Goal: Task Accomplishment & Management: Manage account settings

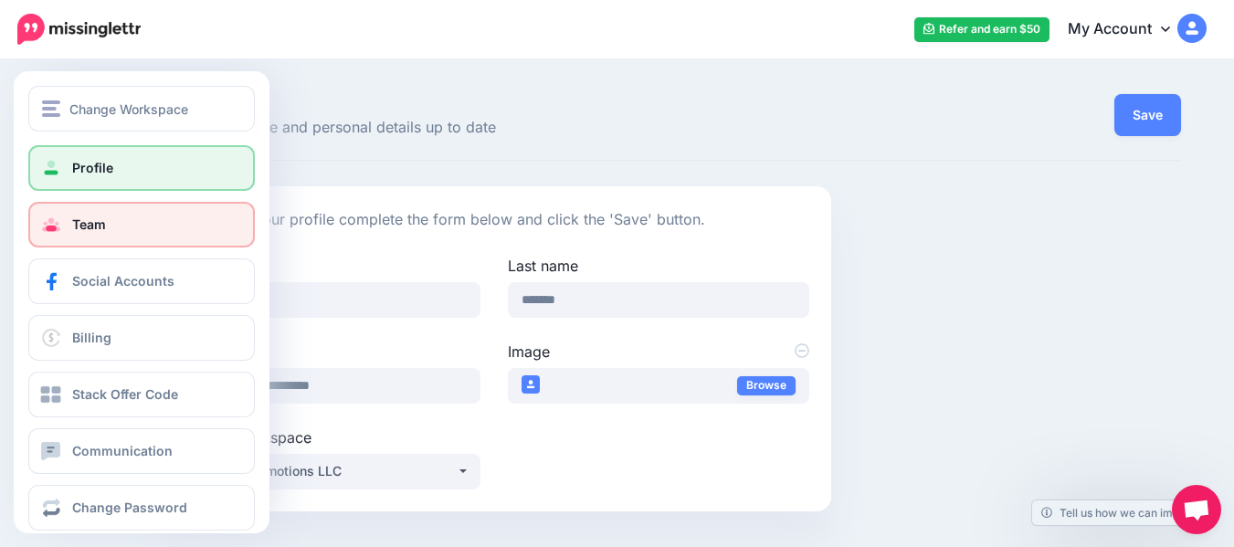
click at [72, 228] on span "Team" at bounding box center [89, 224] width 34 height 16
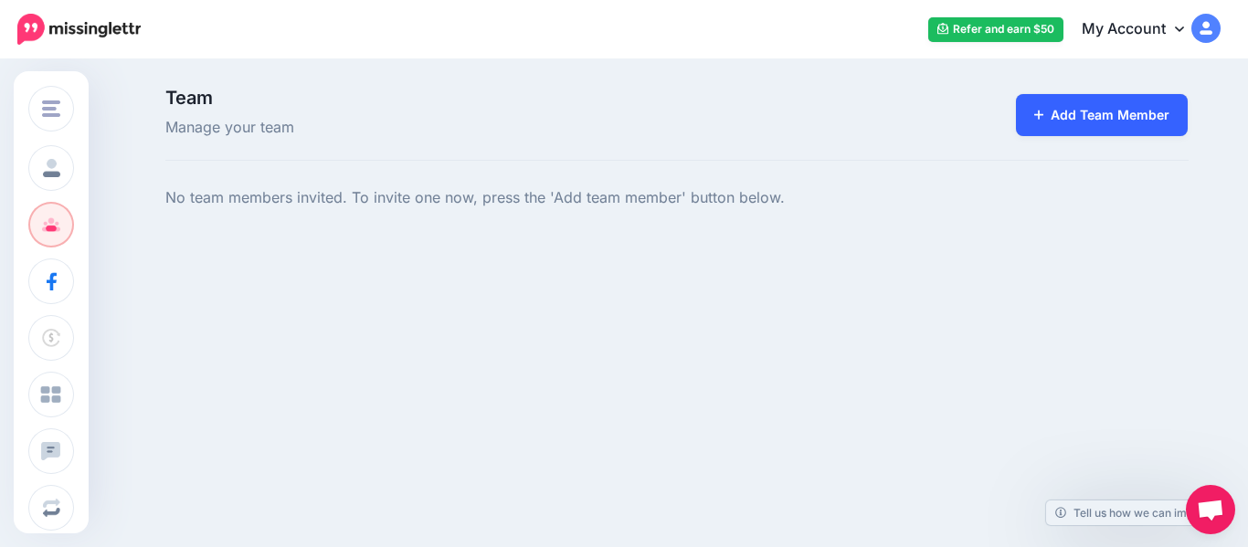
click at [1038, 121] on icon at bounding box center [1039, 115] width 10 height 13
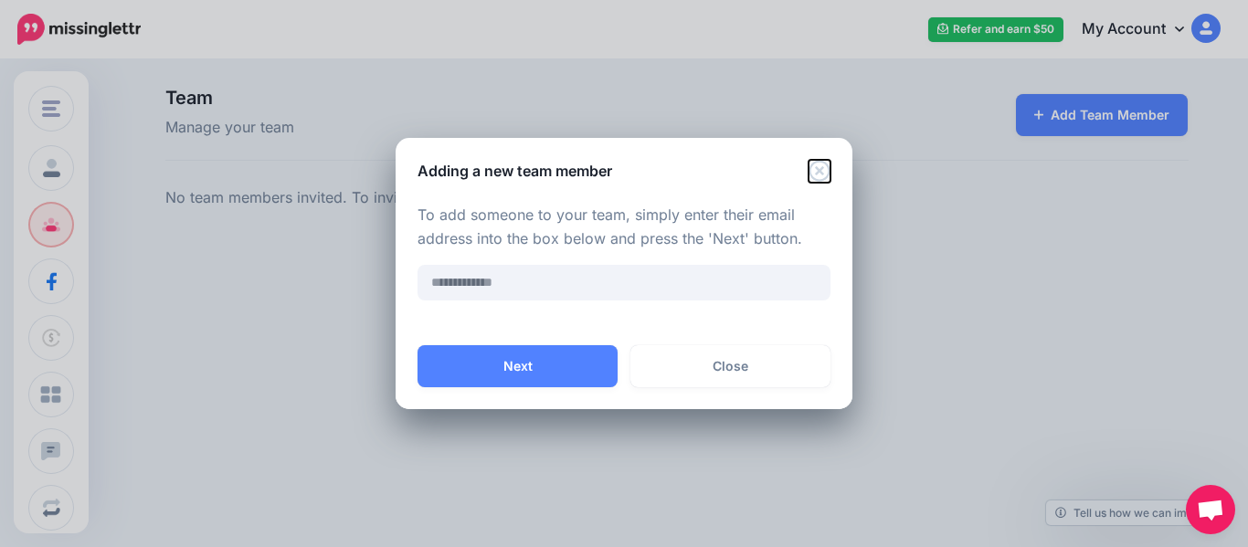
click at [815, 166] on icon "Close" at bounding box center [819, 171] width 22 height 22
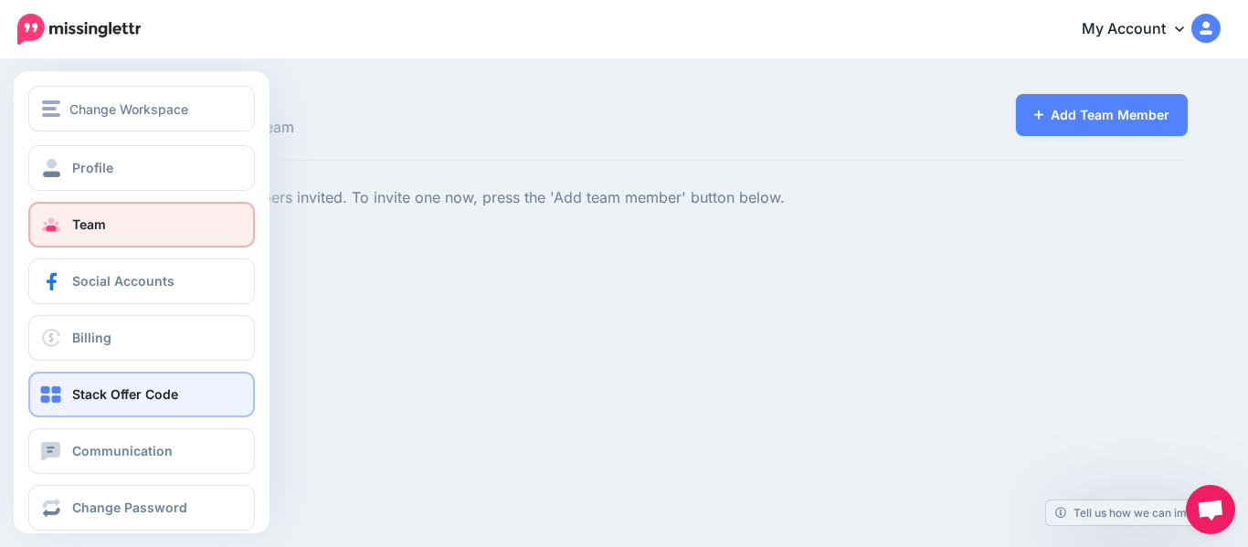
click at [111, 397] on span "Stack Offer Code" at bounding box center [125, 394] width 106 height 16
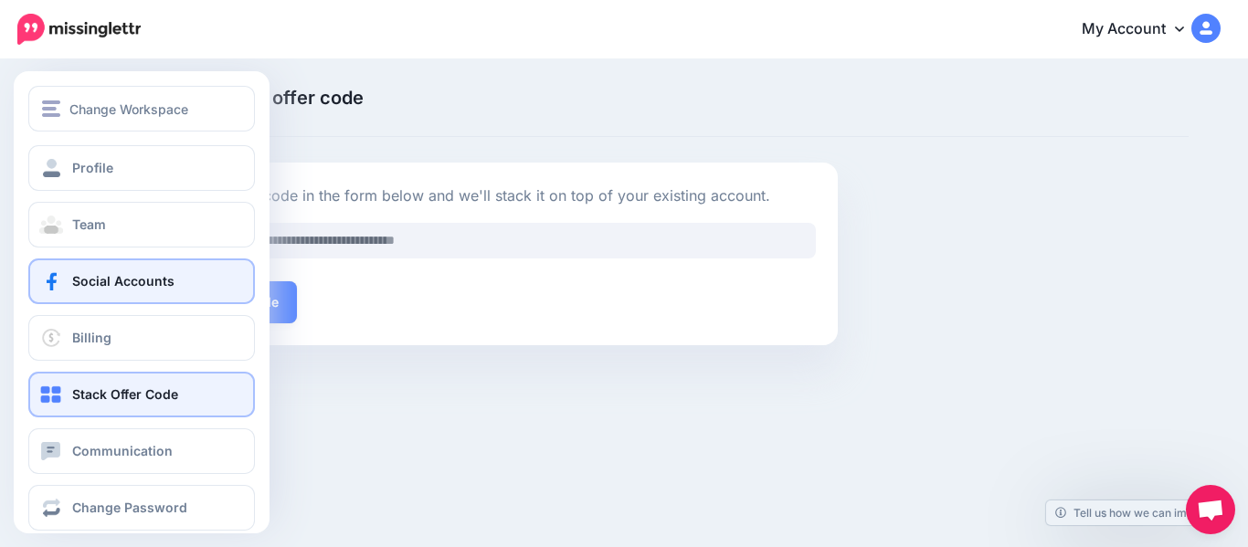
click at [98, 284] on span "Social Accounts" at bounding box center [123, 281] width 102 height 16
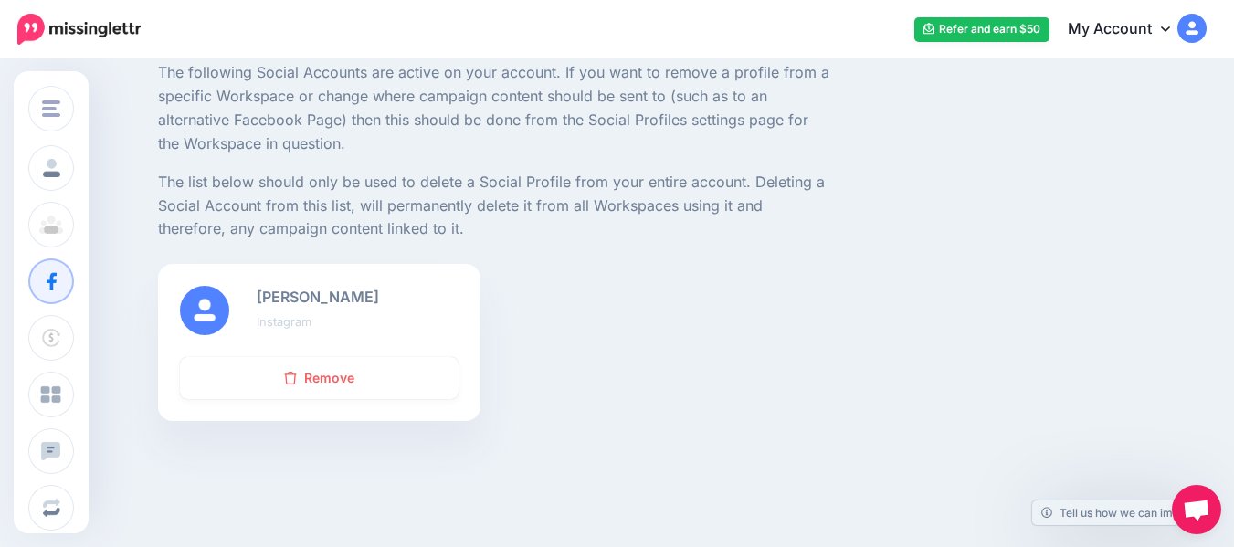
scroll to position [144, 0]
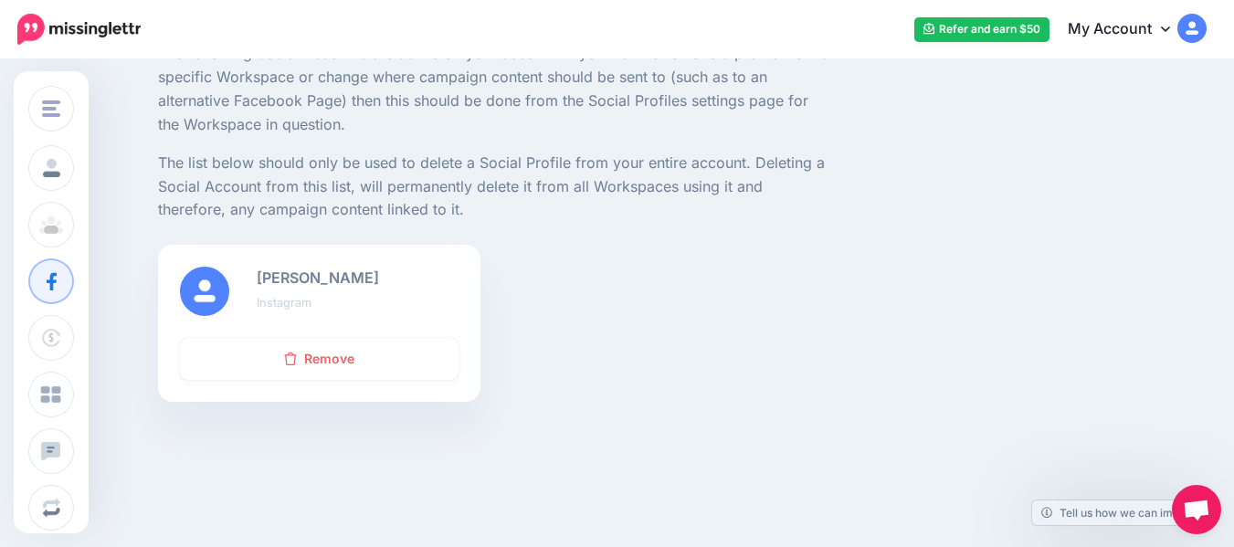
click at [1161, 31] on link "My Account" at bounding box center [1127, 29] width 157 height 45
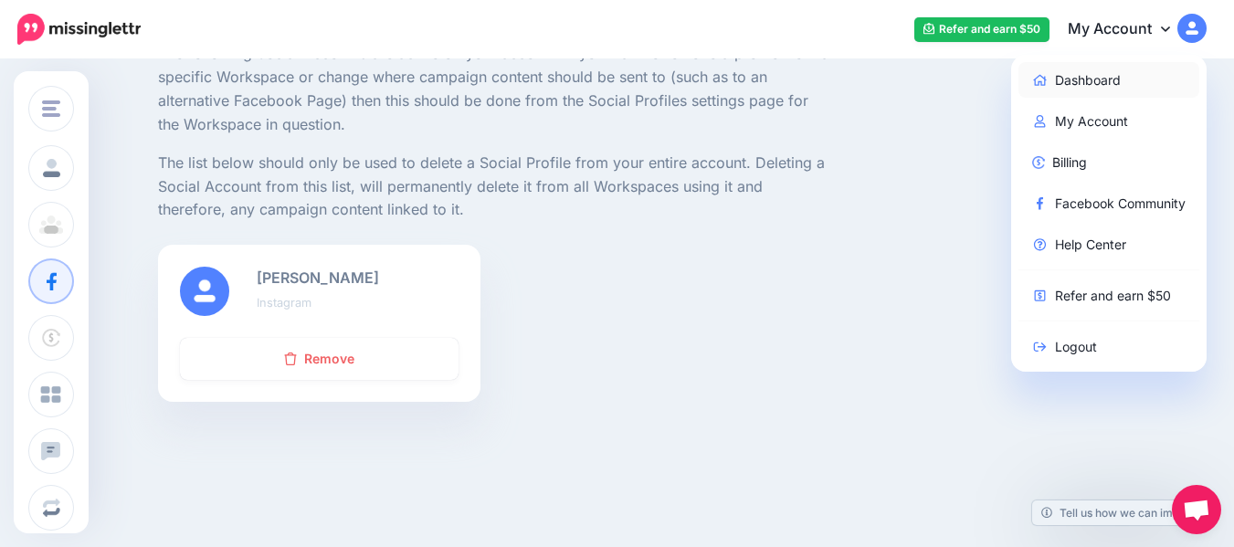
click at [1092, 84] on link "Dashboard" at bounding box center [1109, 80] width 182 height 36
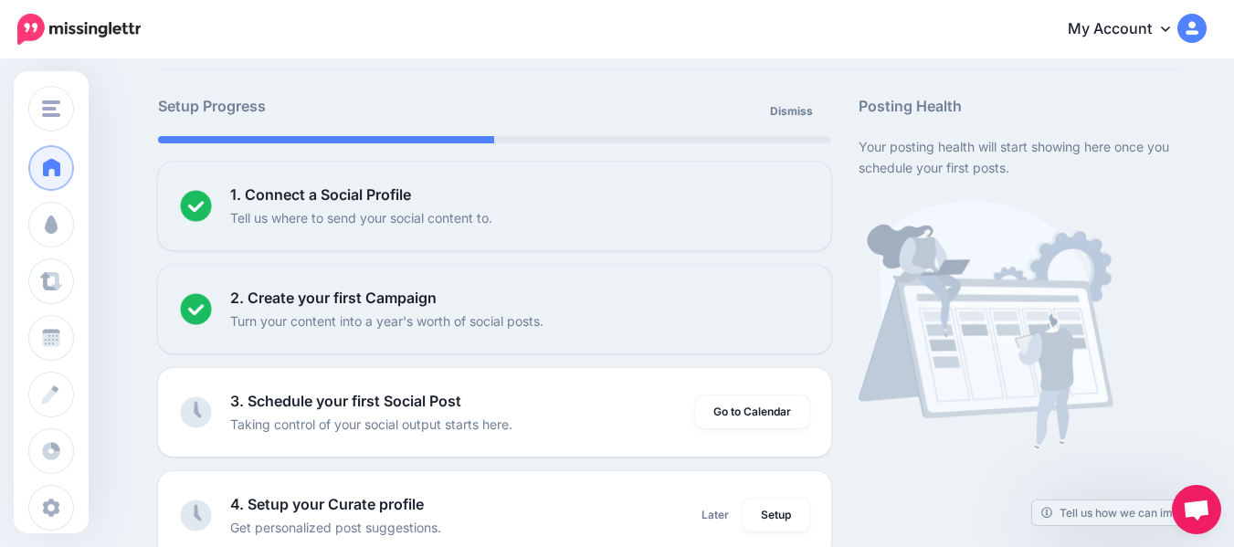
scroll to position [85, 0]
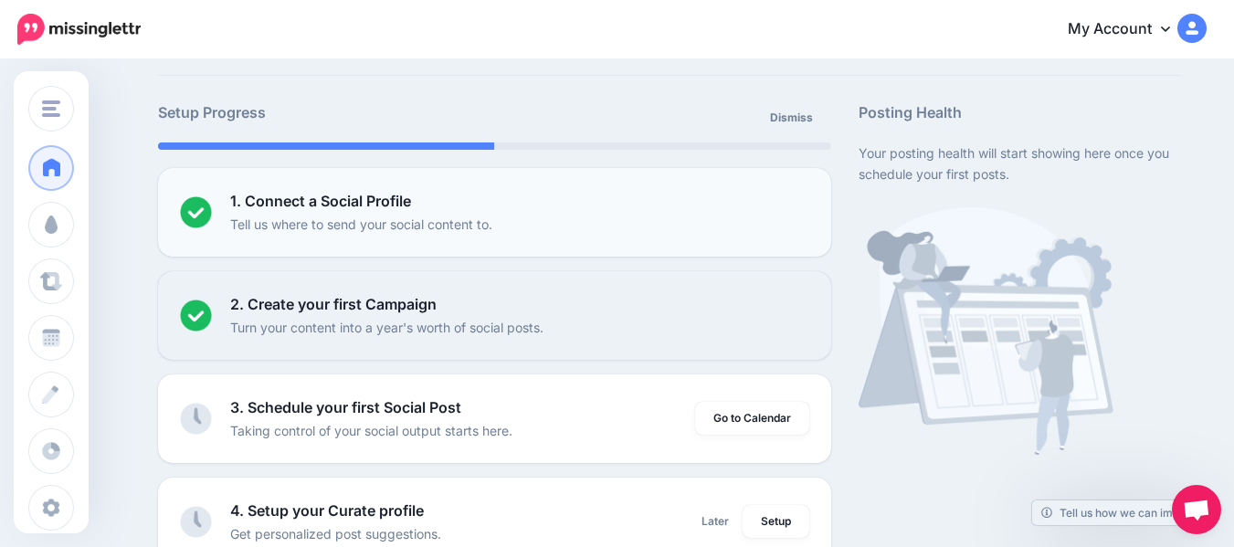
click at [365, 219] on p "Tell us where to send your social content to." at bounding box center [361, 224] width 262 height 21
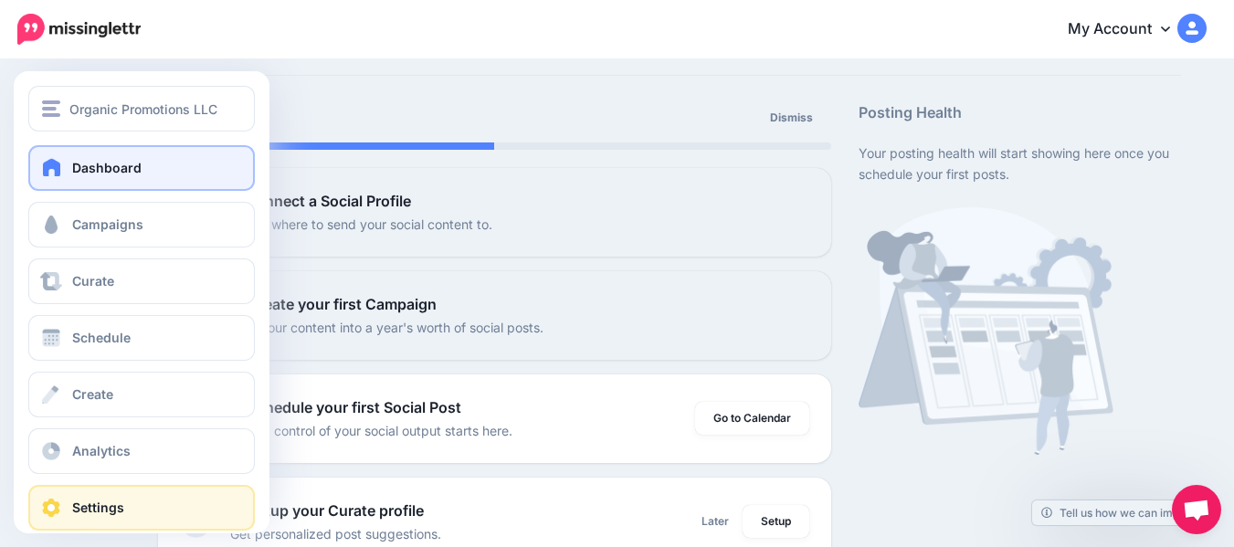
click at [89, 506] on span "Settings" at bounding box center [98, 508] width 52 height 16
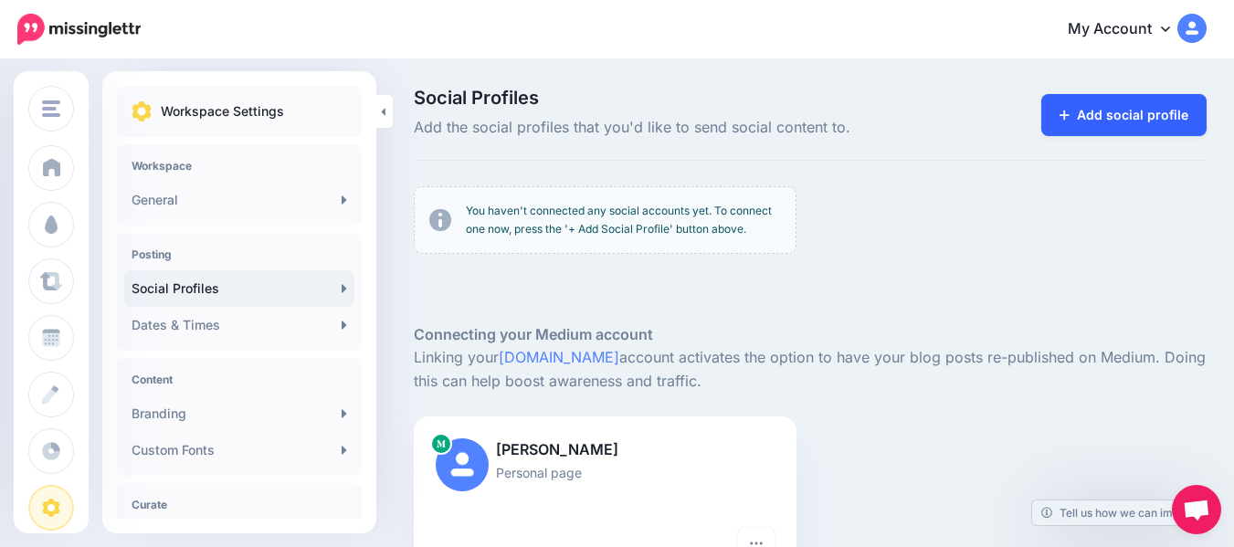
click at [1121, 115] on link "Add social profile" at bounding box center [1123, 115] width 165 height 42
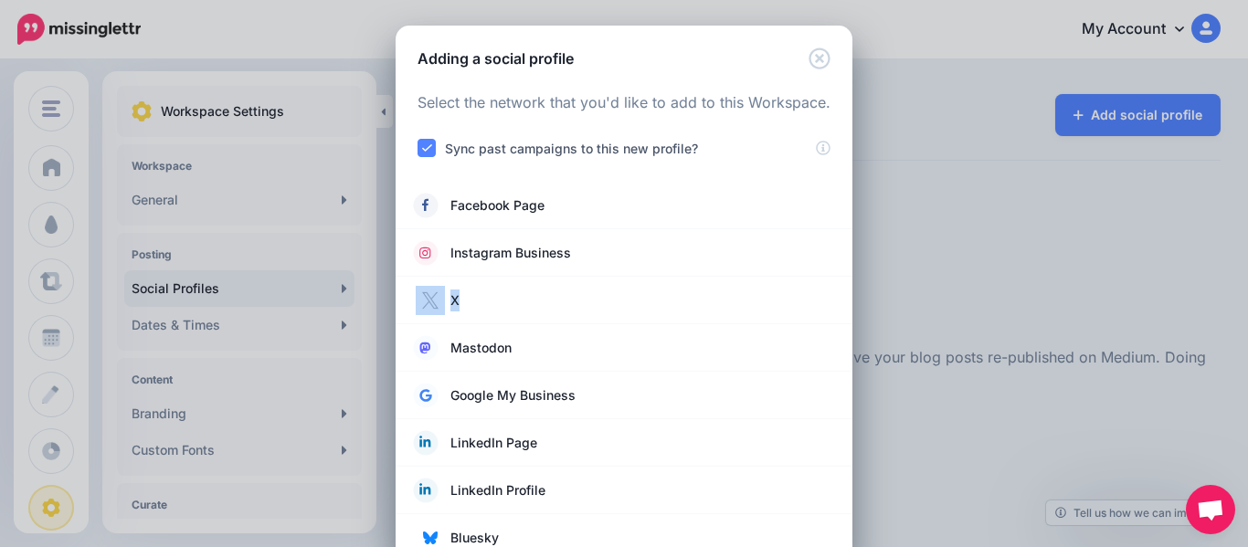
drag, startPoint x: 1233, startPoint y: 269, endPoint x: 1229, endPoint y: 311, distance: 42.2
click at [1229, 311] on div "Adding a social profile Loading Select the network that you'd like to add to th…" at bounding box center [624, 273] width 1248 height 547
click at [814, 58] on icon "Close" at bounding box center [818, 57] width 21 height 21
